Goal: Find specific page/section: Find specific page/section

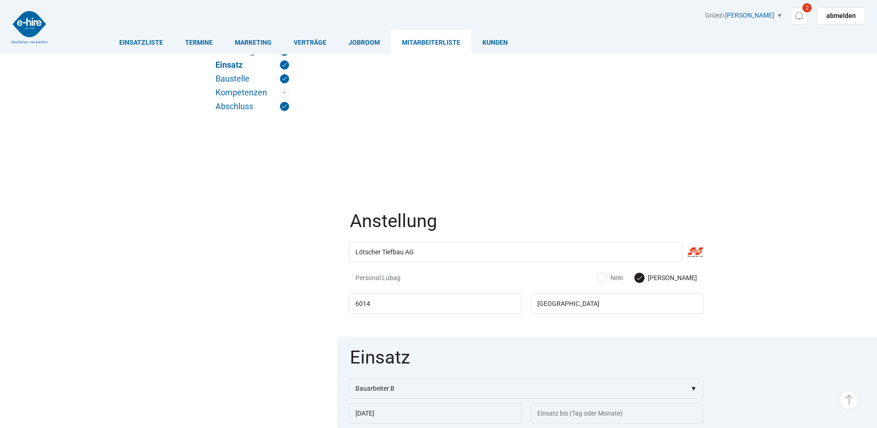
scroll to position [230, 0]
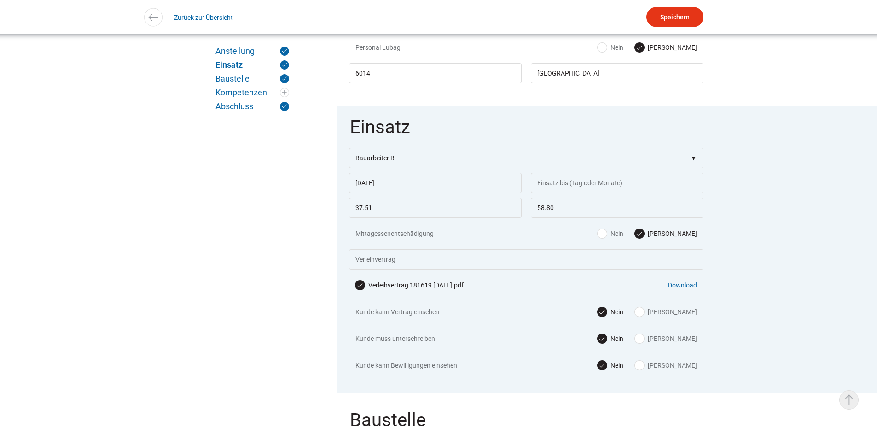
click at [842, 403] on link "▵ Nach oben" at bounding box center [848, 399] width 19 height 19
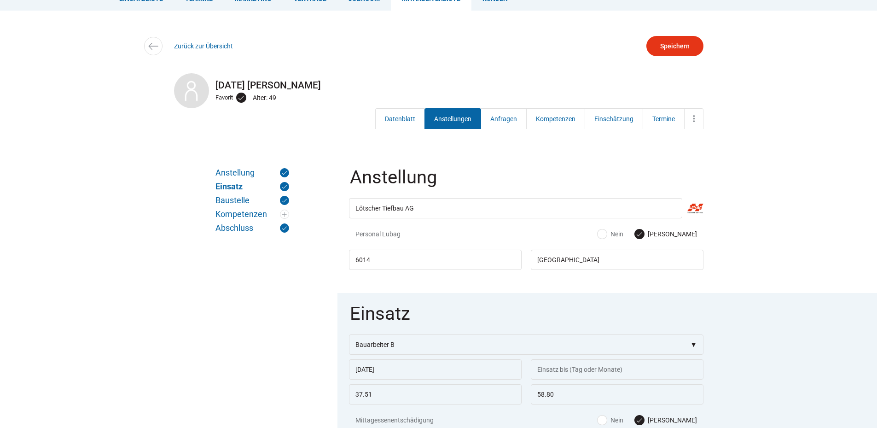
scroll to position [0, 0]
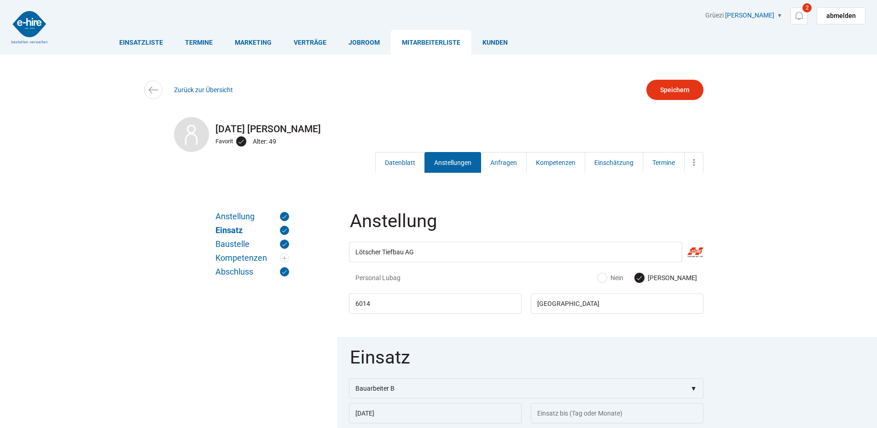
click at [400, 40] on link "Mitarbeiterliste" at bounding box center [431, 42] width 81 height 24
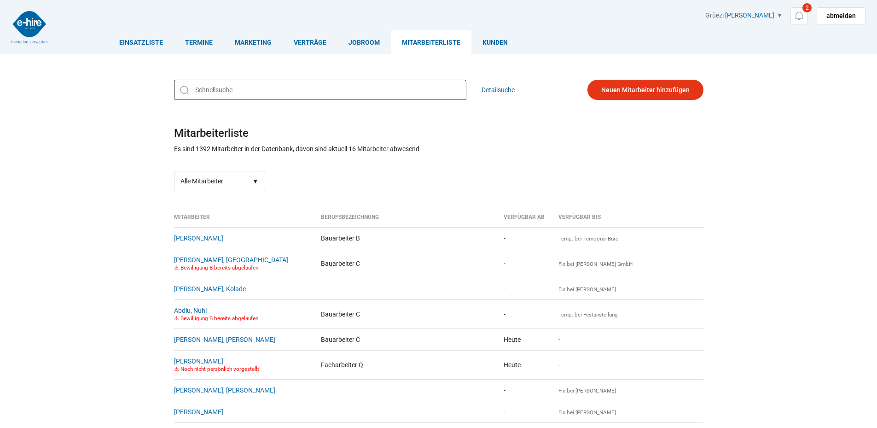
click at [239, 91] on input "text" at bounding box center [320, 90] width 292 height 20
type input "0"
